Goal: Find specific page/section: Find specific page/section

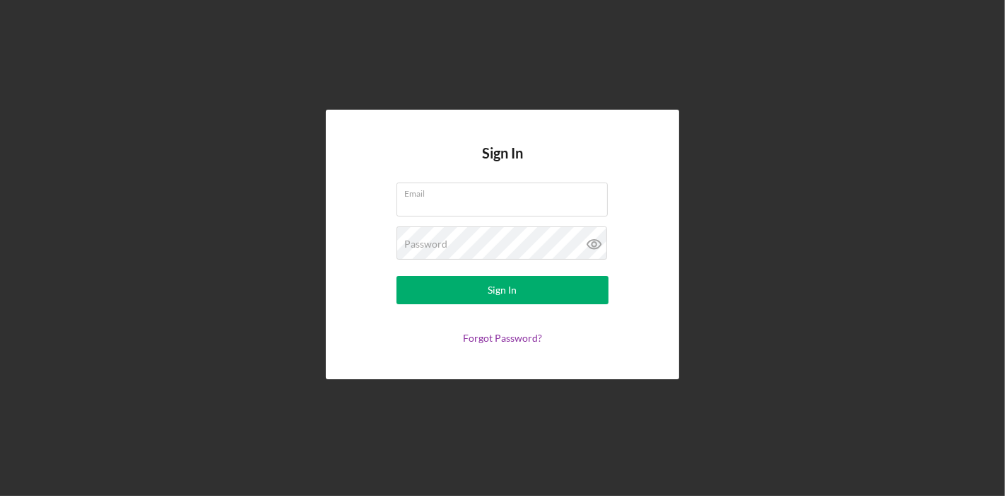
type input "[PERSON_NAME][EMAIL_ADDRESS][PERSON_NAME][DOMAIN_NAME]"
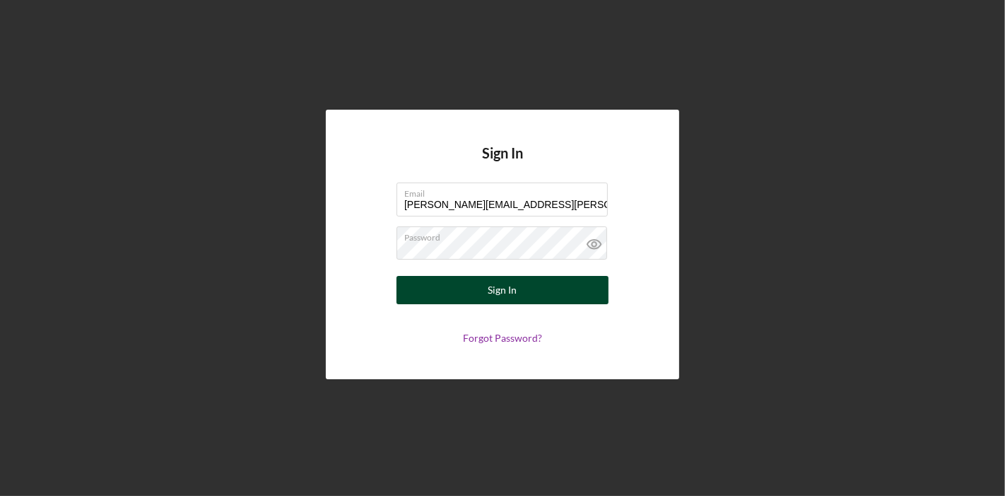
click at [589, 287] on button "Sign In" at bounding box center [503, 290] width 212 height 28
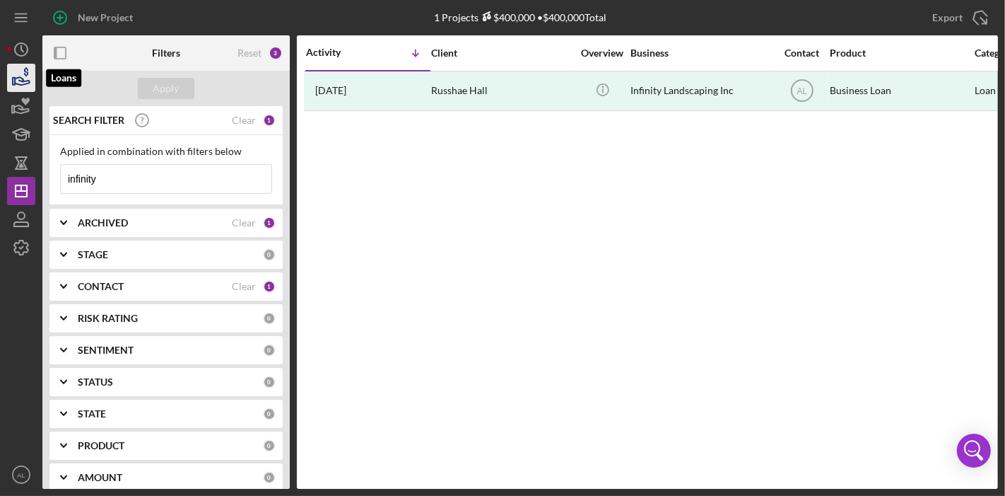
click at [26, 83] on icon "button" at bounding box center [22, 81] width 15 height 8
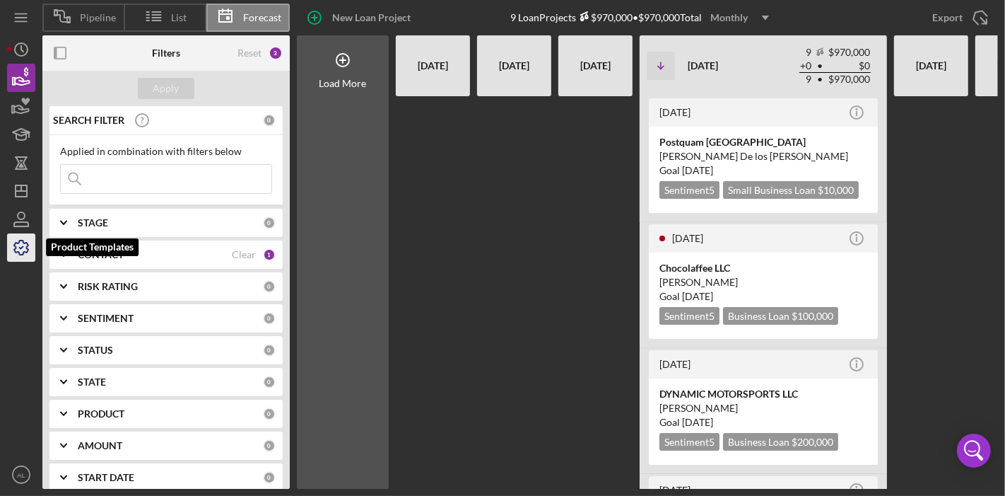
click at [30, 242] on icon "button" at bounding box center [21, 247] width 35 height 35
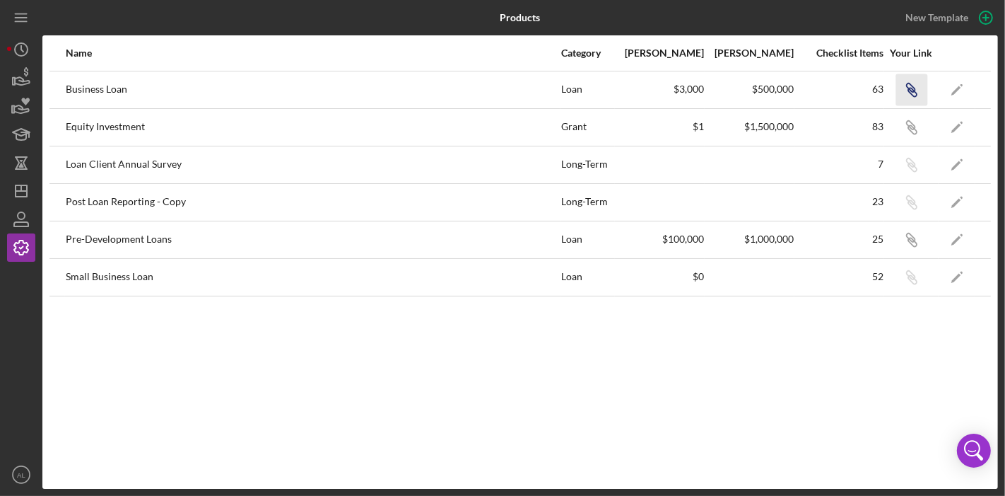
click at [917, 87] on icon "Icon/Link" at bounding box center [912, 90] width 32 height 32
